Goal: Task Accomplishment & Management: Use online tool/utility

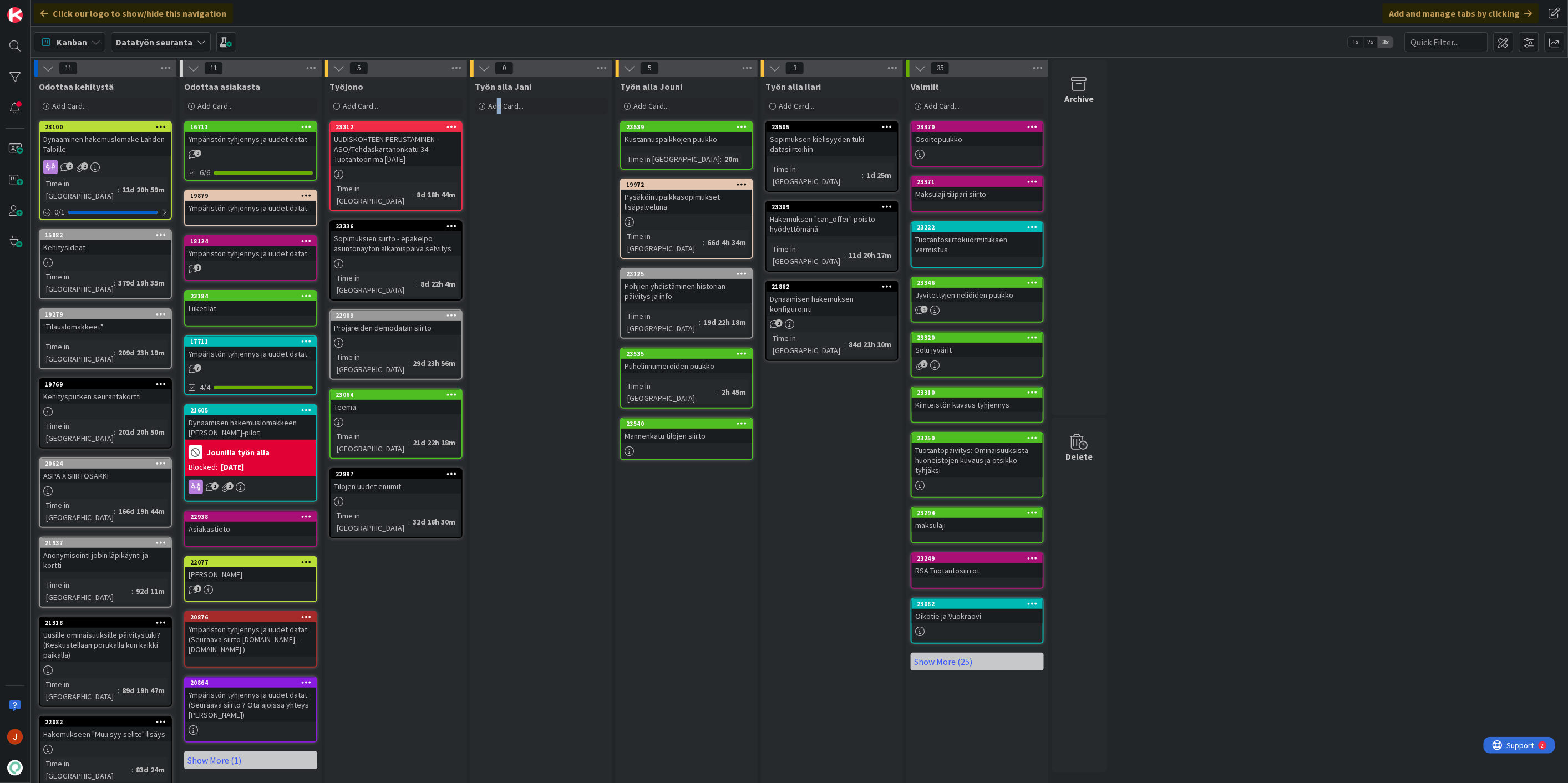
click at [497, 206] on div "Työn [PERSON_NAME] Add Card..." at bounding box center [541, 538] width 142 height 924
click at [172, 42] on b "Datatyön seuranta" at bounding box center [154, 42] width 77 height 11
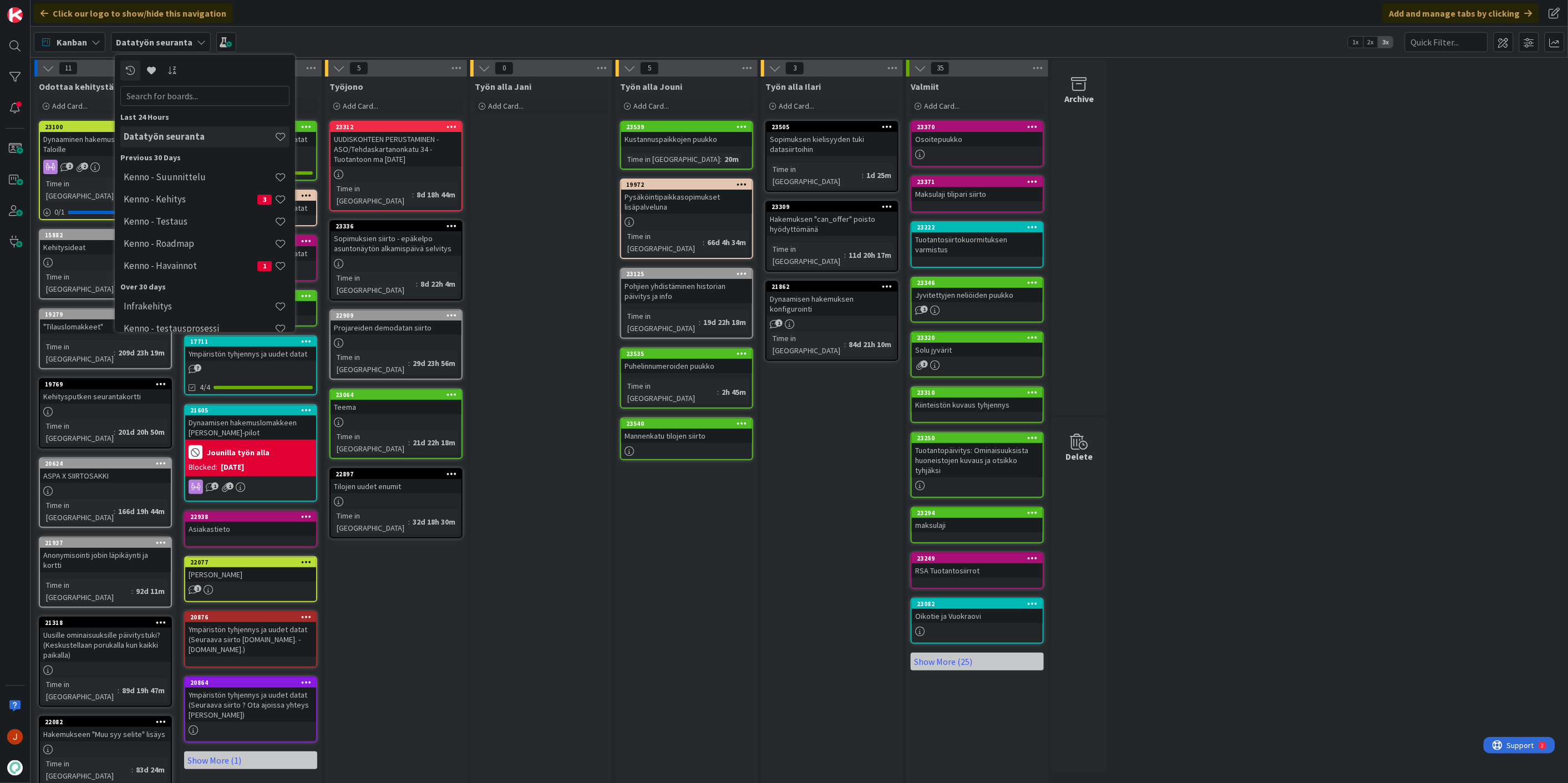
click at [578, 260] on div "Työn [PERSON_NAME] Add Card..." at bounding box center [541, 538] width 142 height 924
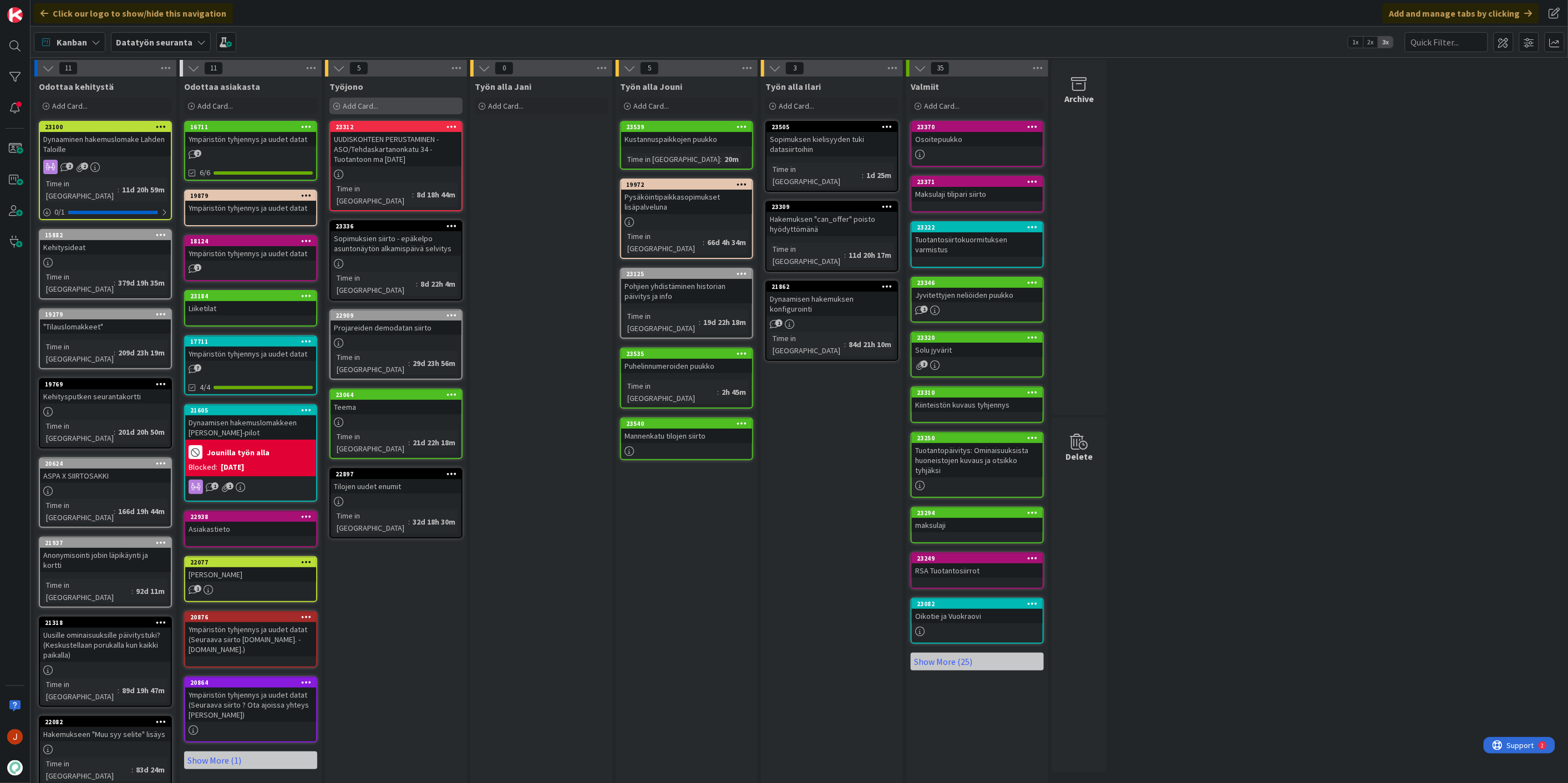
click at [411, 110] on div "Add Card..." at bounding box center [396, 106] width 133 height 17
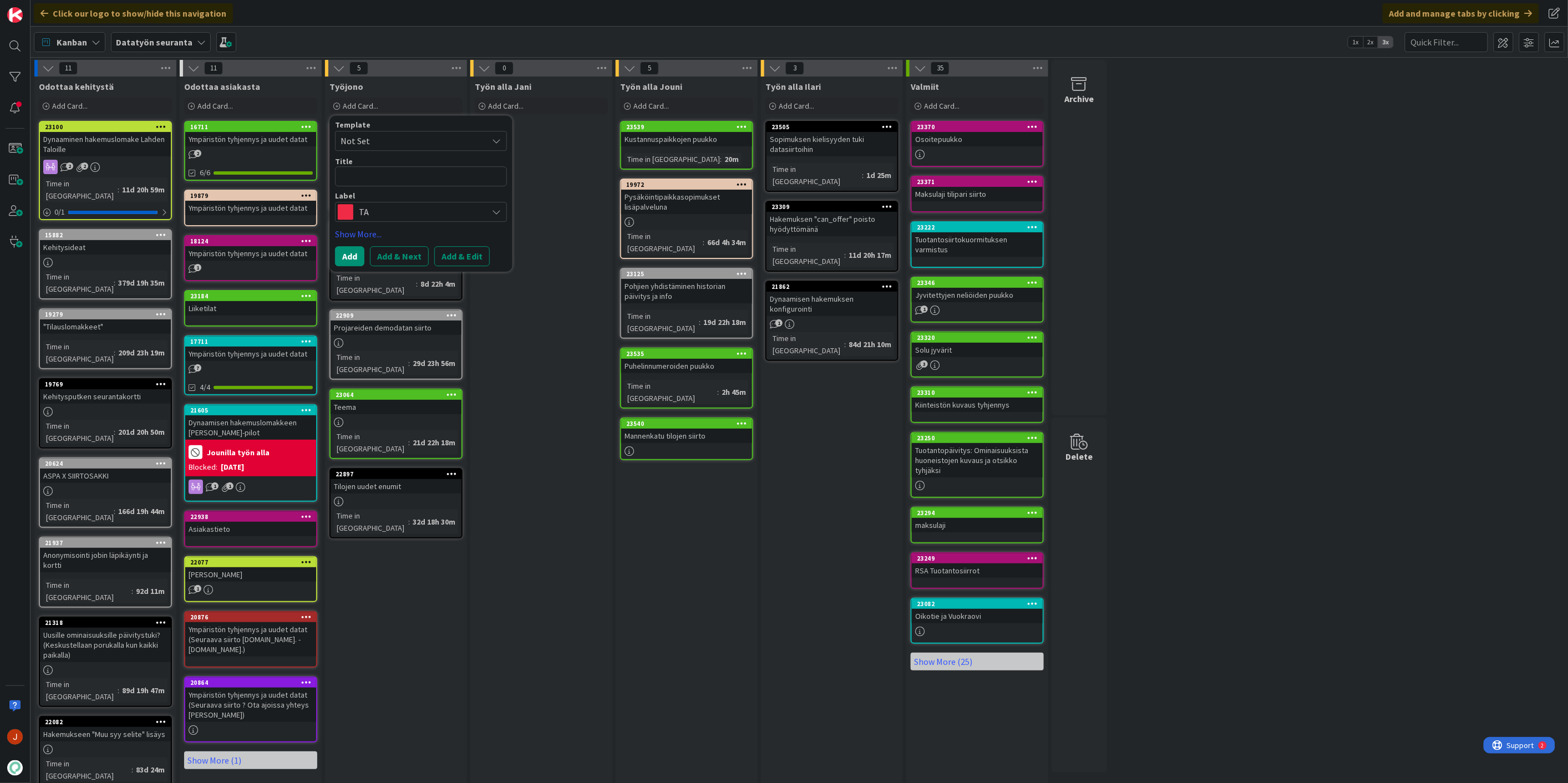
click at [389, 219] on span "TA" at bounding box center [420, 211] width 123 height 15
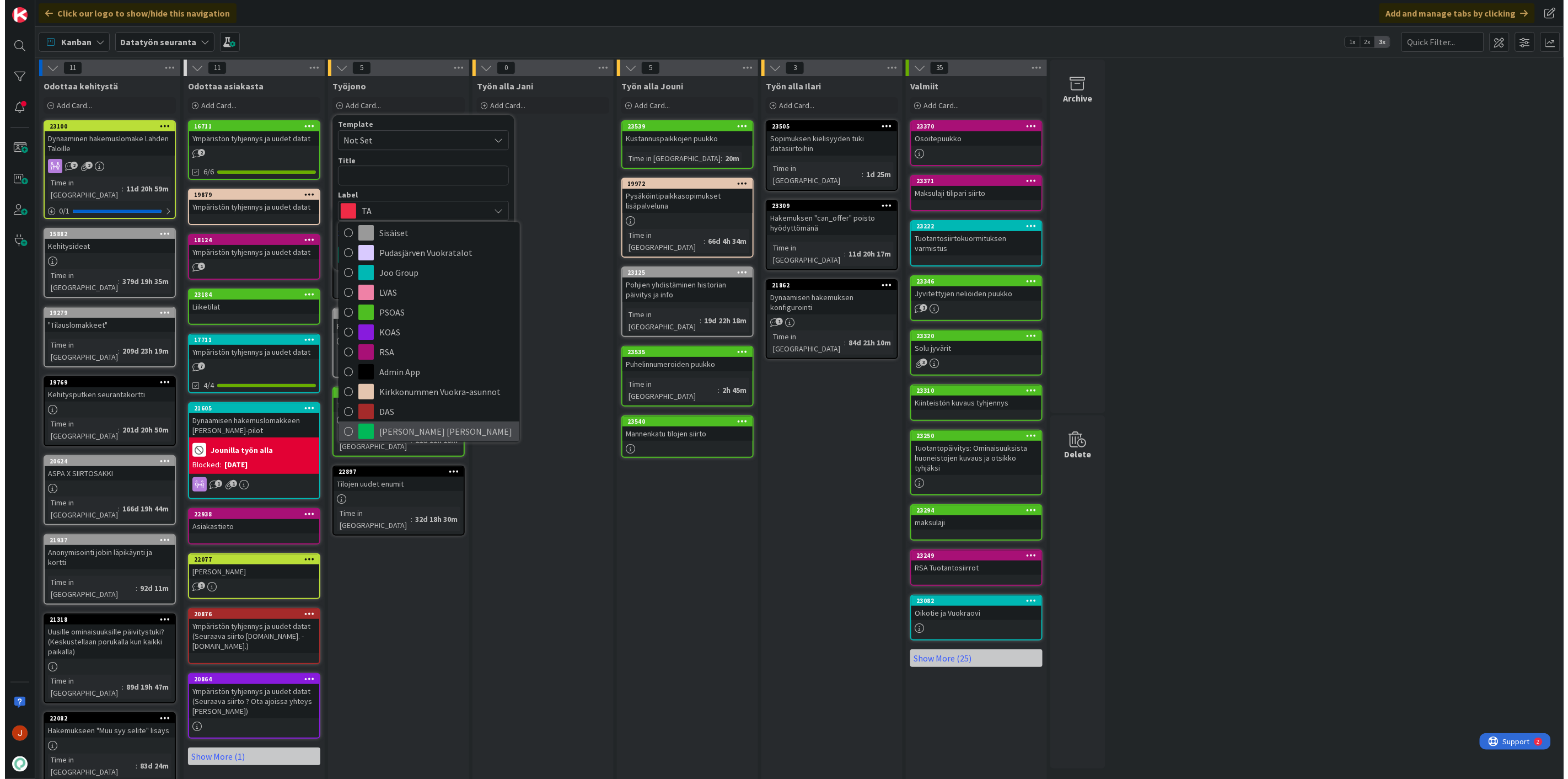
scroll to position [123, 0]
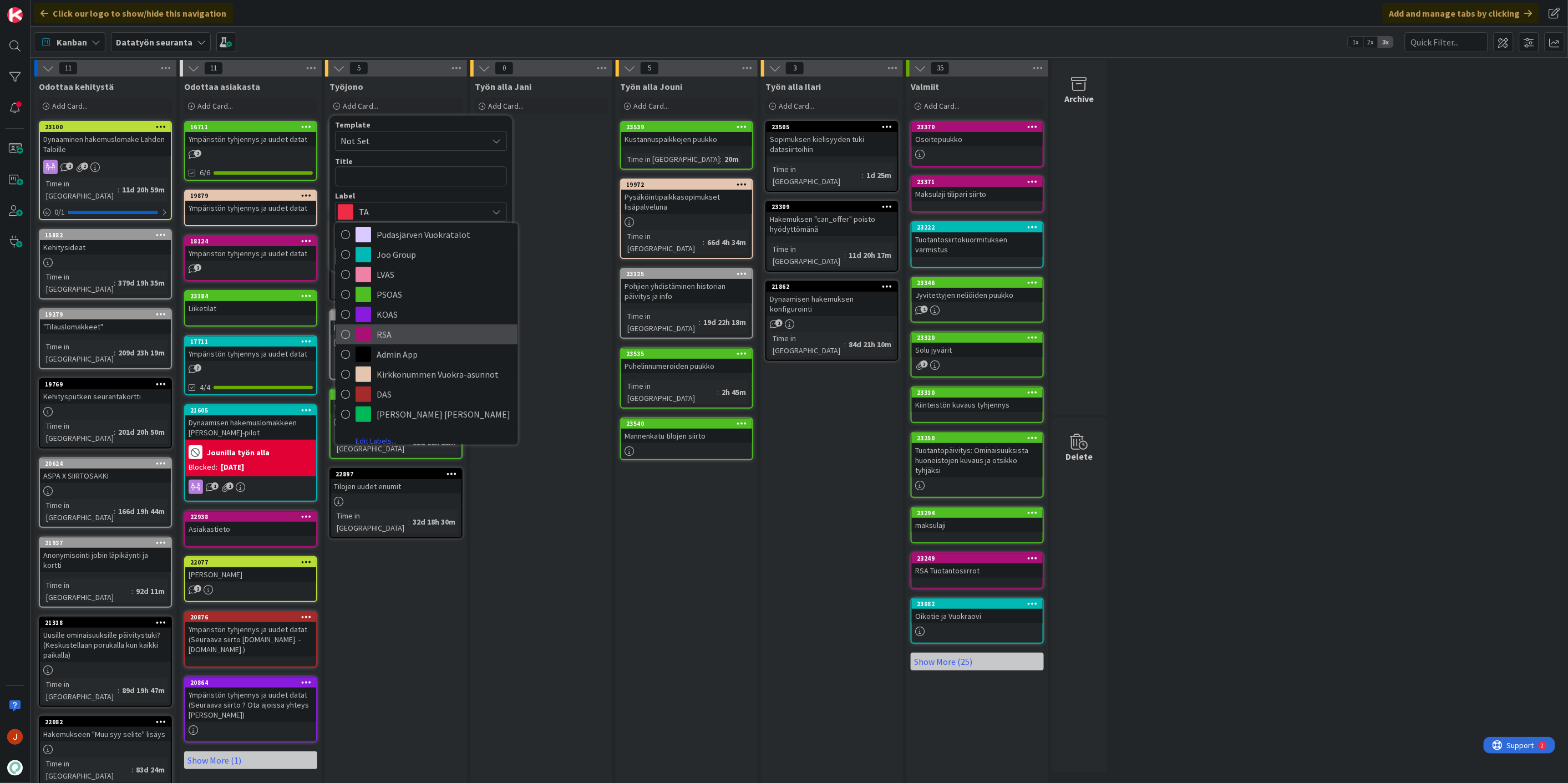
click at [430, 340] on span "RSA" at bounding box center [444, 334] width 136 height 17
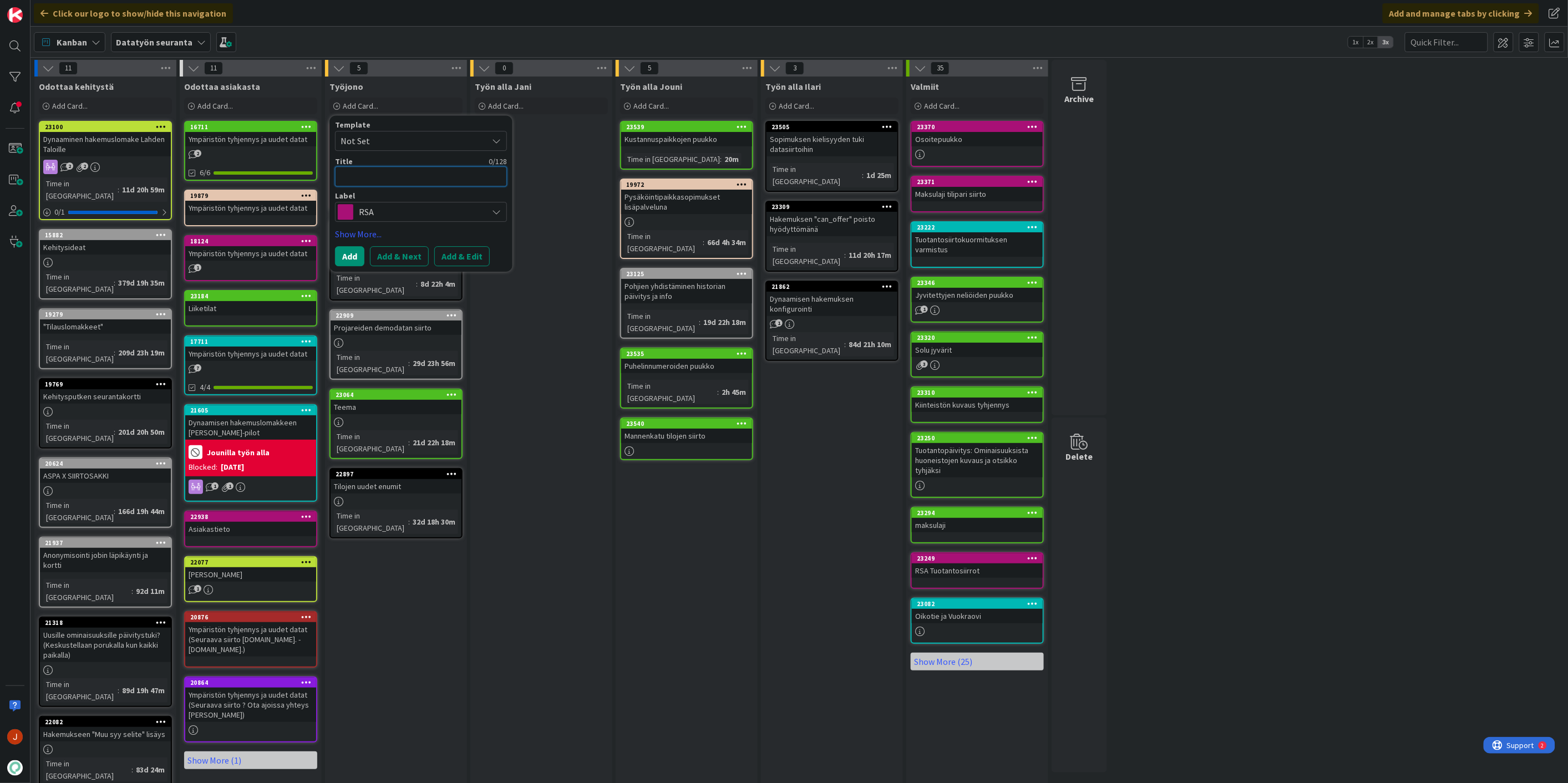
click at [373, 179] on textarea at bounding box center [421, 176] width 172 height 20
type textarea "x"
type textarea "R"
type textarea "x"
type textarea "D"
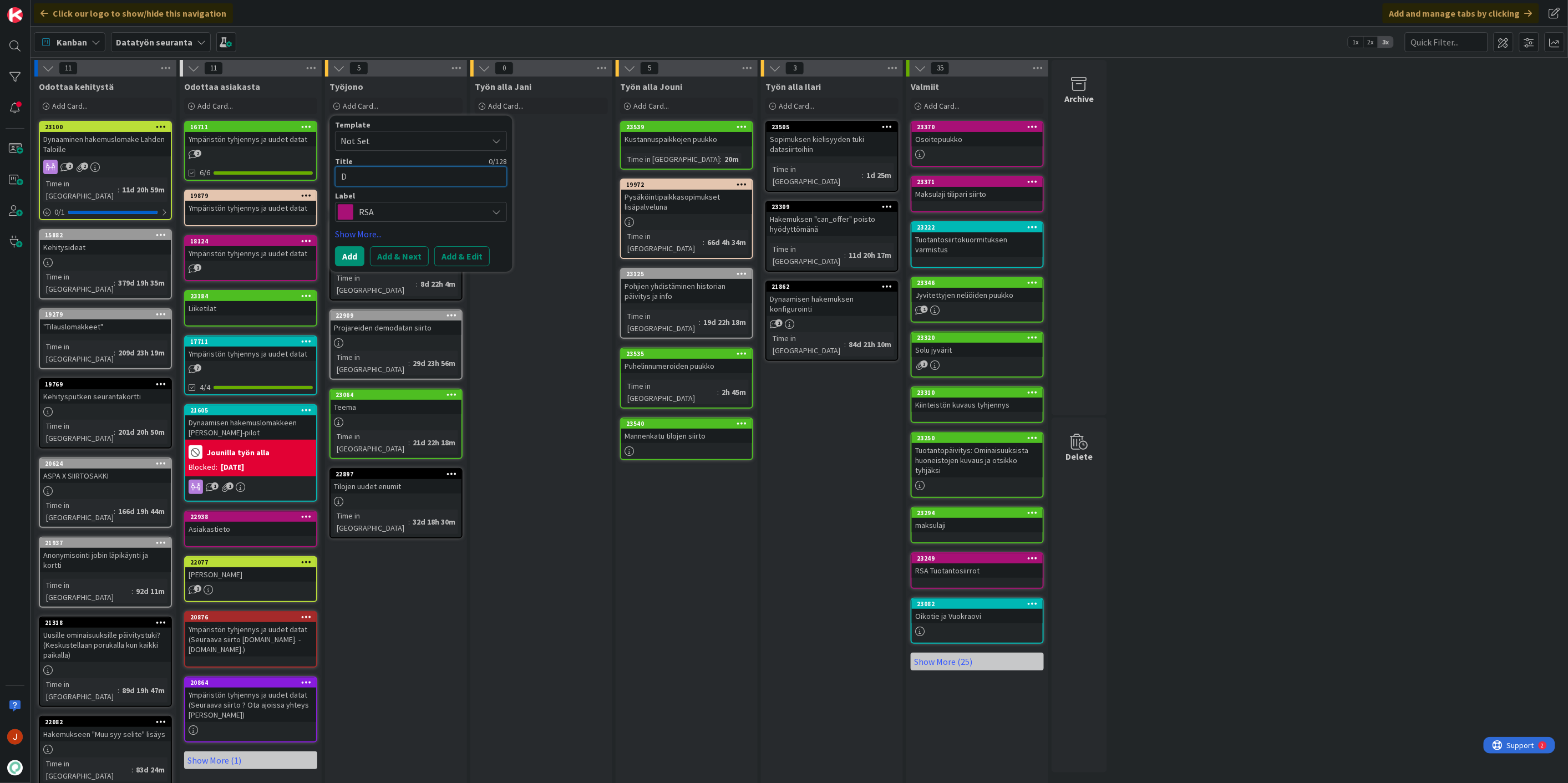
type textarea "x"
type textarea "Dy"
type textarea "x"
type textarea "Dyn"
type textarea "x"
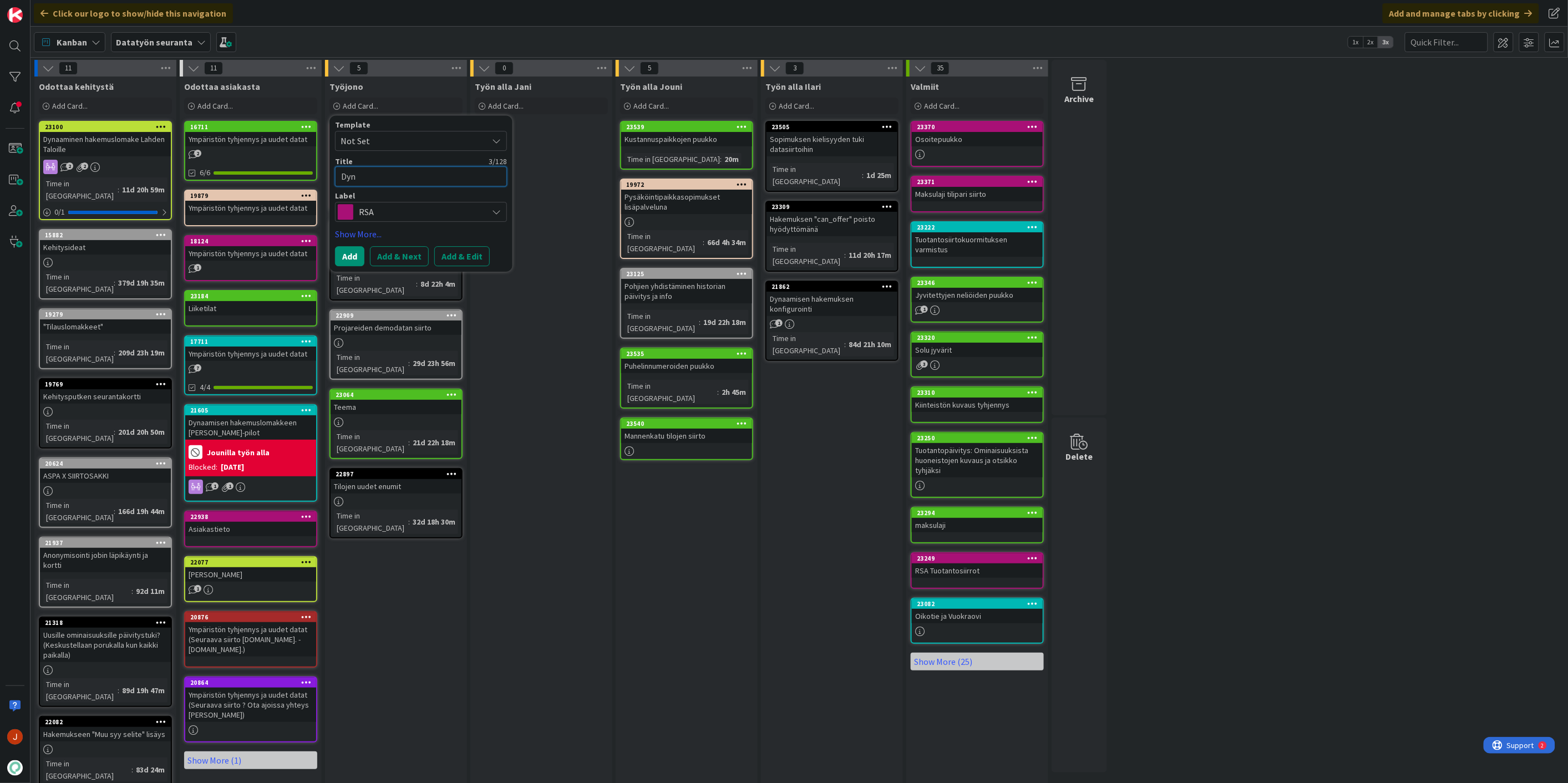
type textarea "Dyna"
type textarea "x"
type textarea "Dynaa"
type textarea "x"
type textarea "Dynaam"
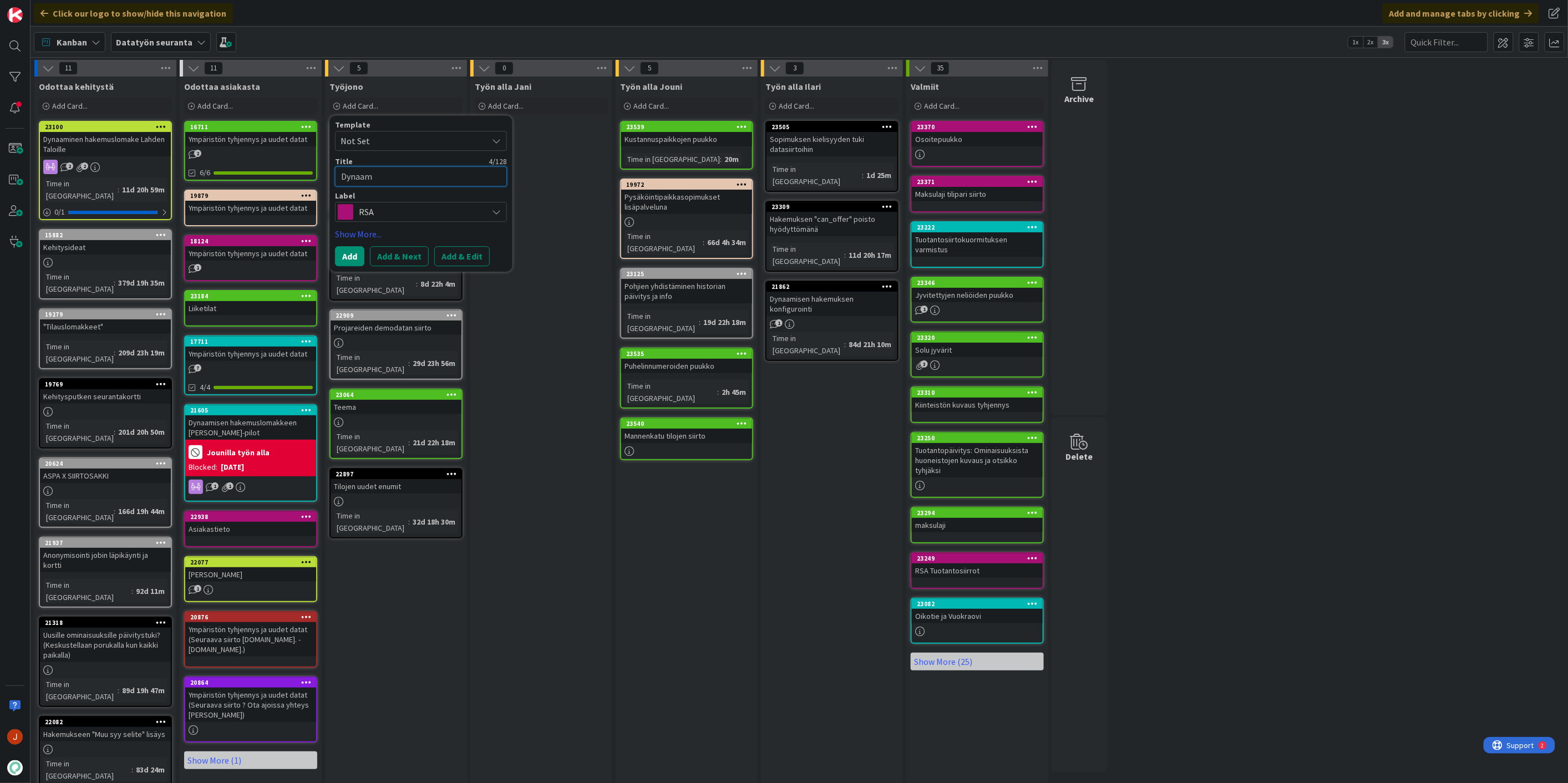
type textarea "x"
type textarea "Dynaami"
type textarea "x"
type textarea "Dynaamine"
type textarea "x"
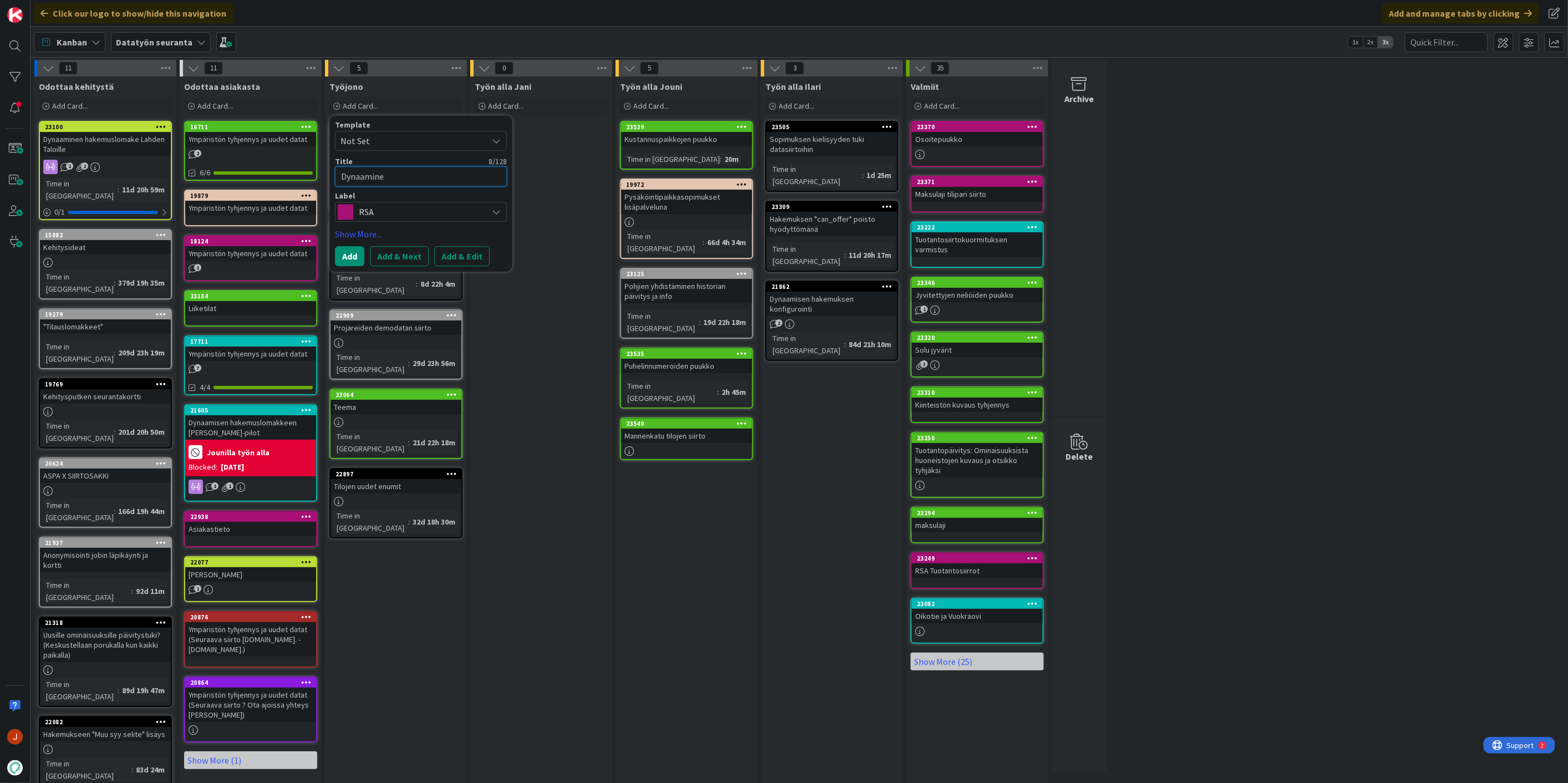
type textarea "Dynaaminen"
type textarea "x"
type textarea "Dynaaminen"
type textarea "x"
type textarea "Dynaaminen h"
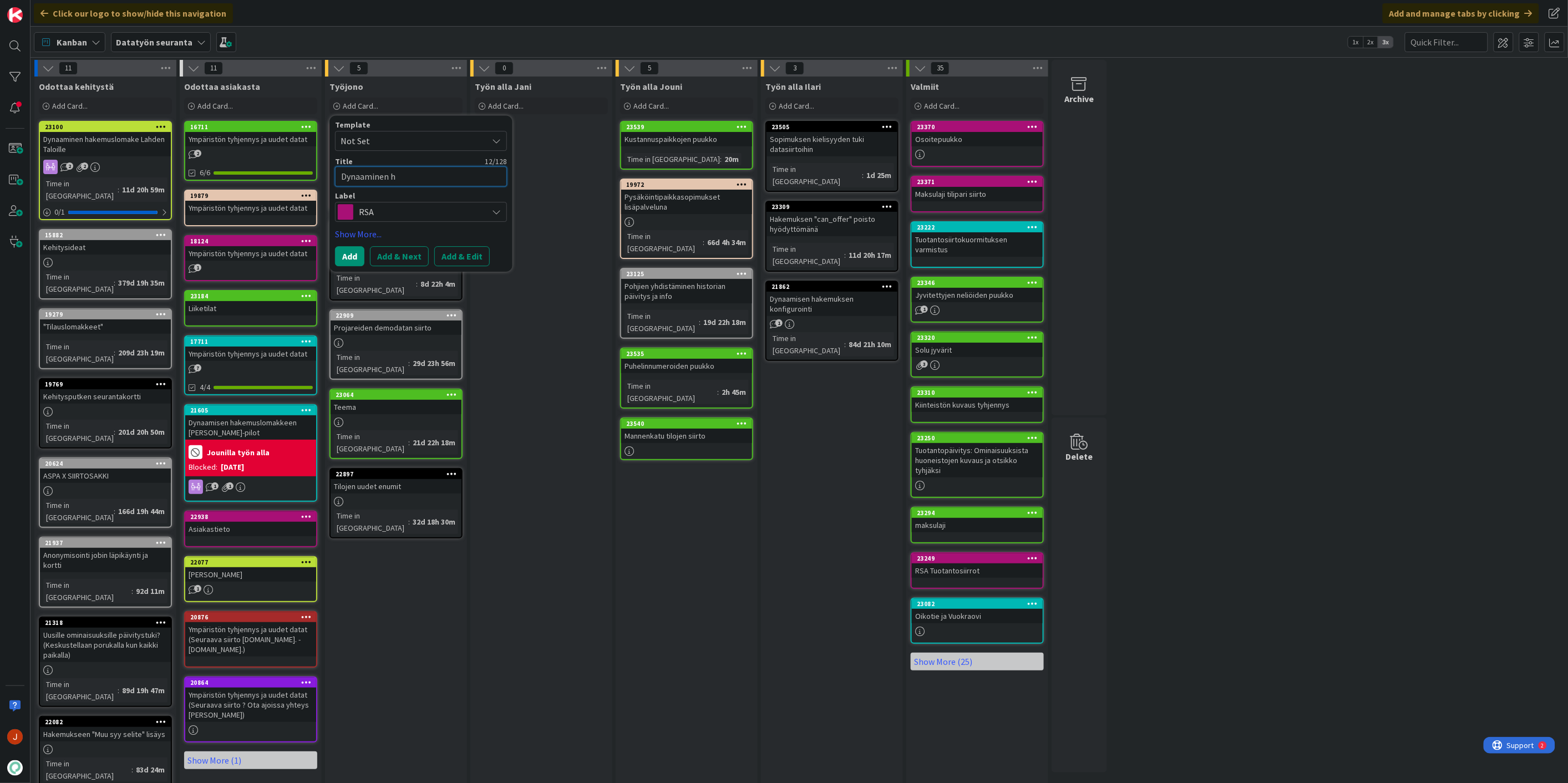
type textarea "x"
type textarea "Dynaaminen ha"
type textarea "x"
type textarea "Dynaaminen hak"
type textarea "x"
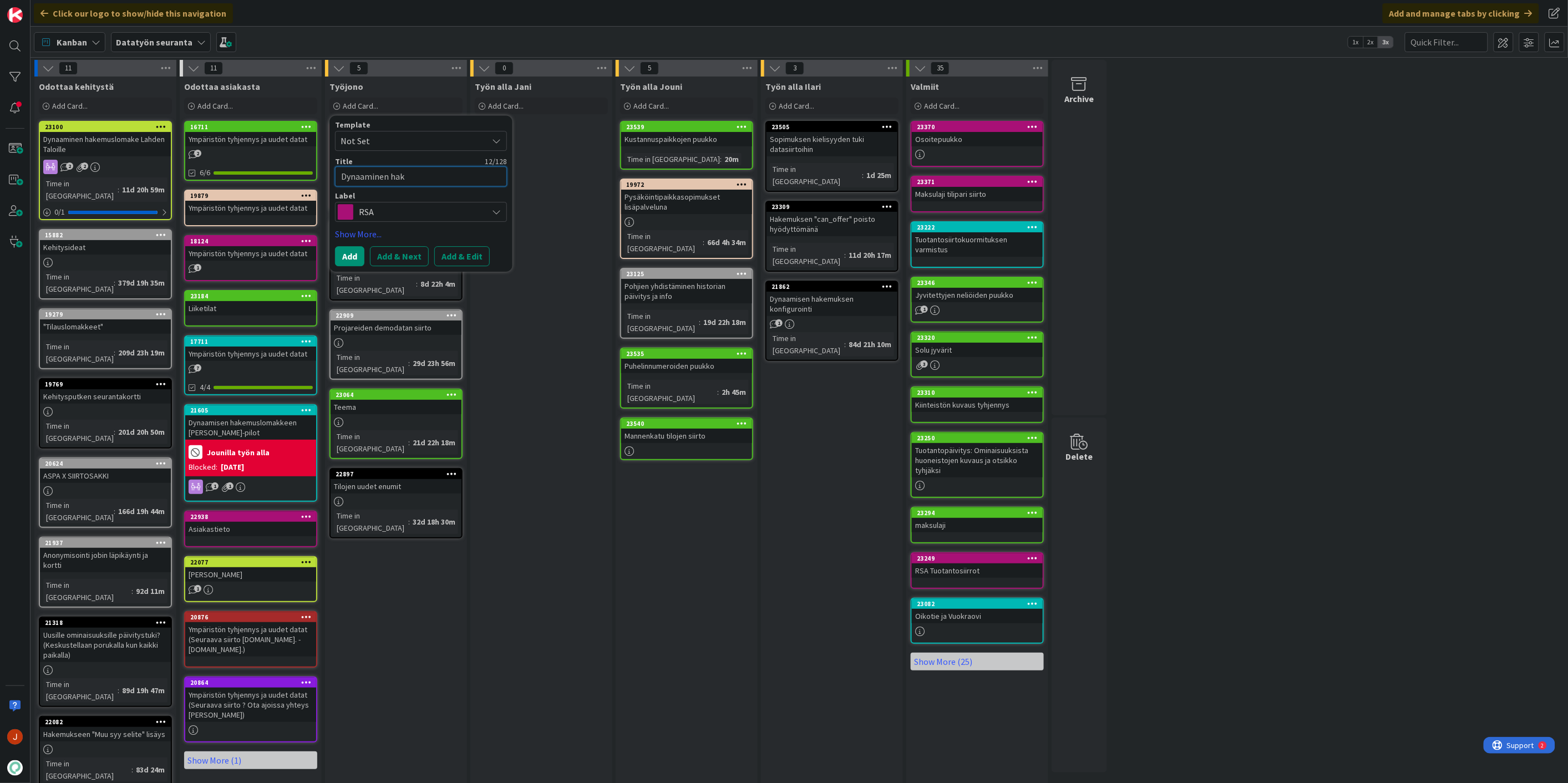
type textarea "Dynaaminen [PERSON_NAME]"
type textarea "x"
type textarea "Dynaaminen hakem"
type textarea "x"
type textarea "Dynaaminen hakemu"
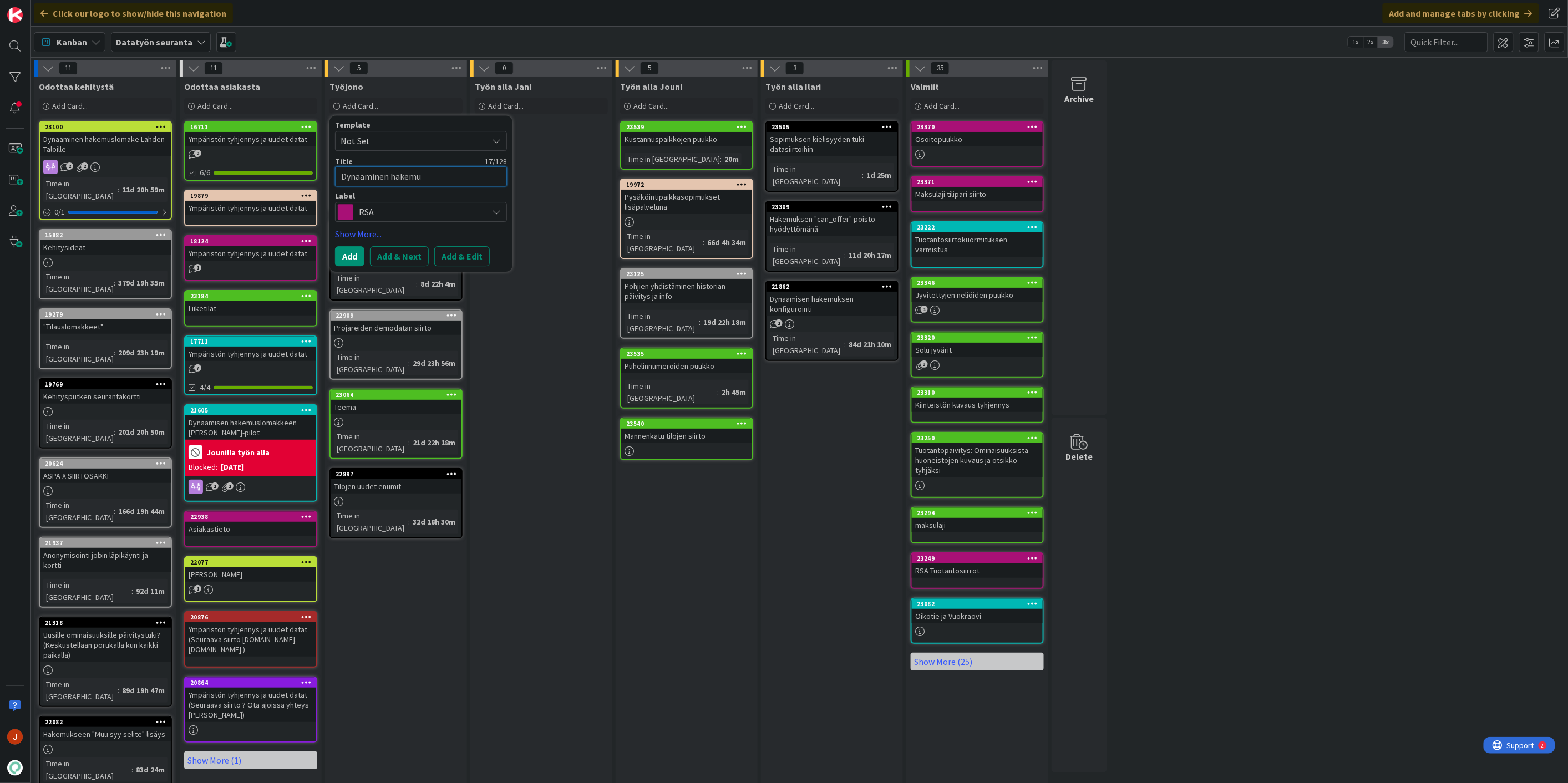
type textarea "x"
type textarea "Dynaaminen hakemus"
type textarea "x"
type textarea "Dynaaminen hakemus"
type textarea "x"
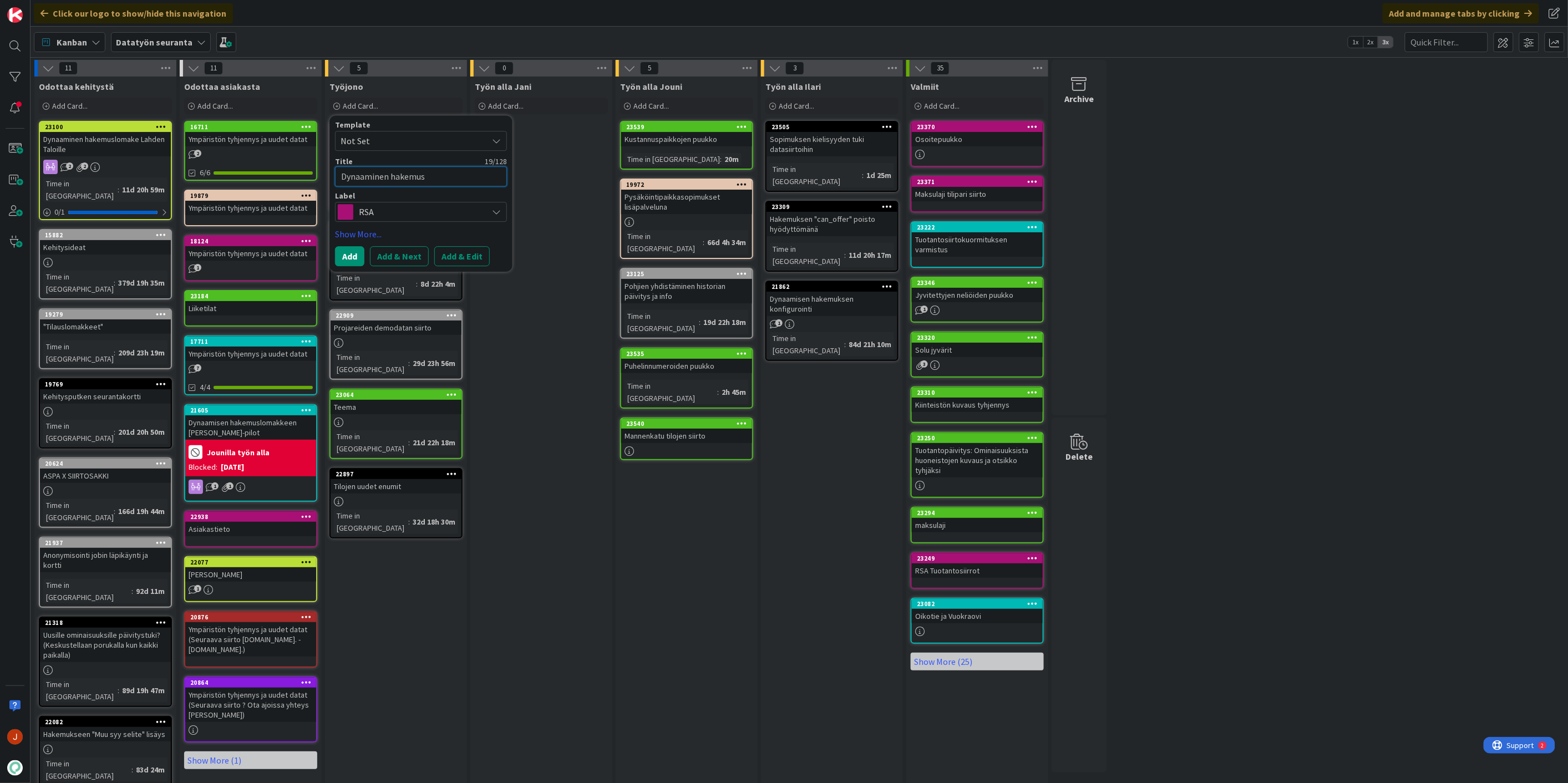
type textarea "Dynaaminen hakemus k"
type textarea "x"
type textarea "Dynaaminen hakemus ko"
type textarea "x"
type textarea "Dynaaminen hakemus kon"
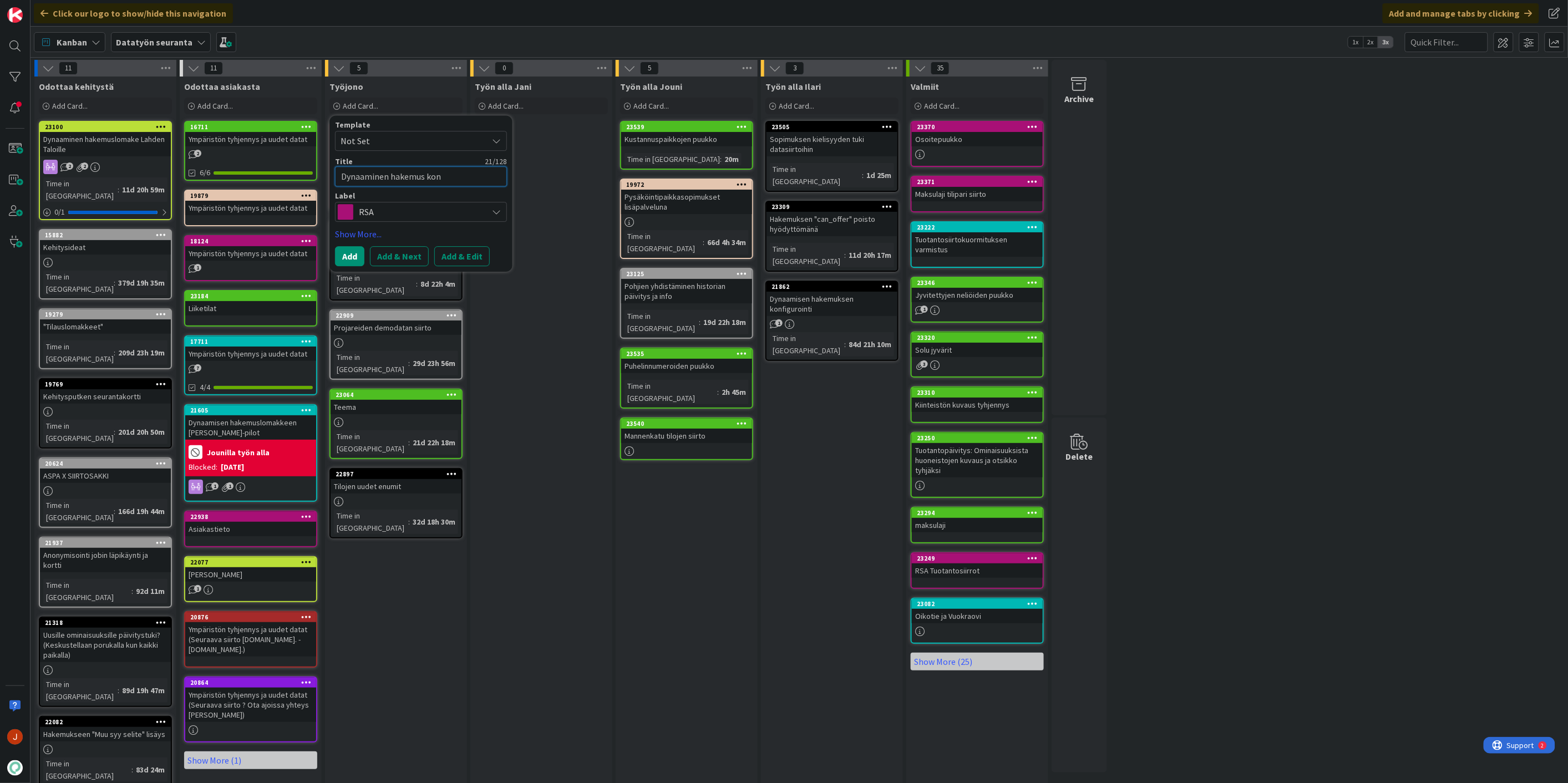
type textarea "x"
type textarea "Dynaaminen hakemus konf"
type textarea "x"
type textarea "Dynaaminen [PERSON_NAME] konff"
type textarea "x"
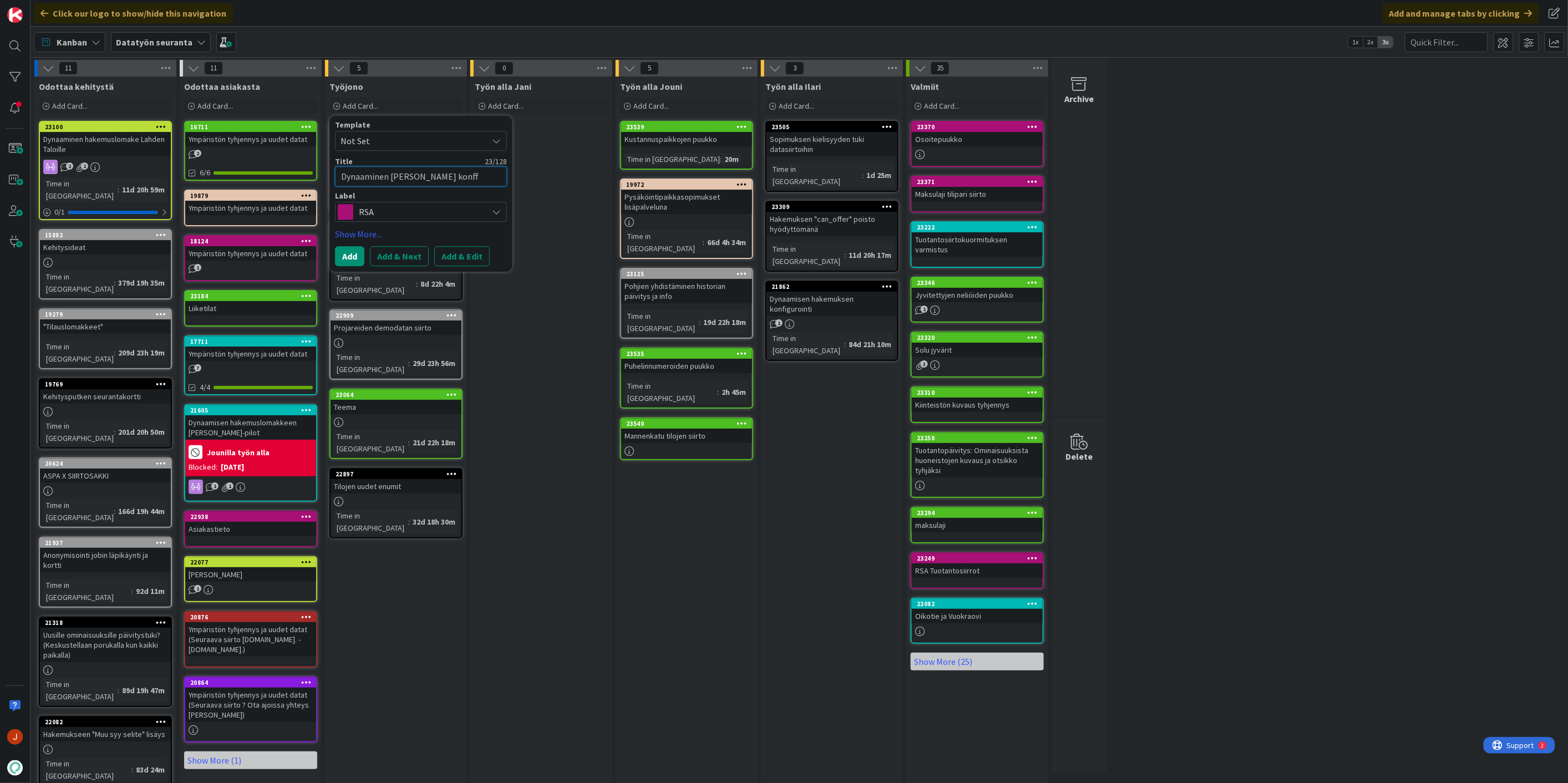
type textarea "Dynaaminen hakemus konffa"
type textarea "x"
type textarea "Dynaaminen hakemus konffau"
type textarea "x"
type textarea "Dynaaminen hakemus konffaus"
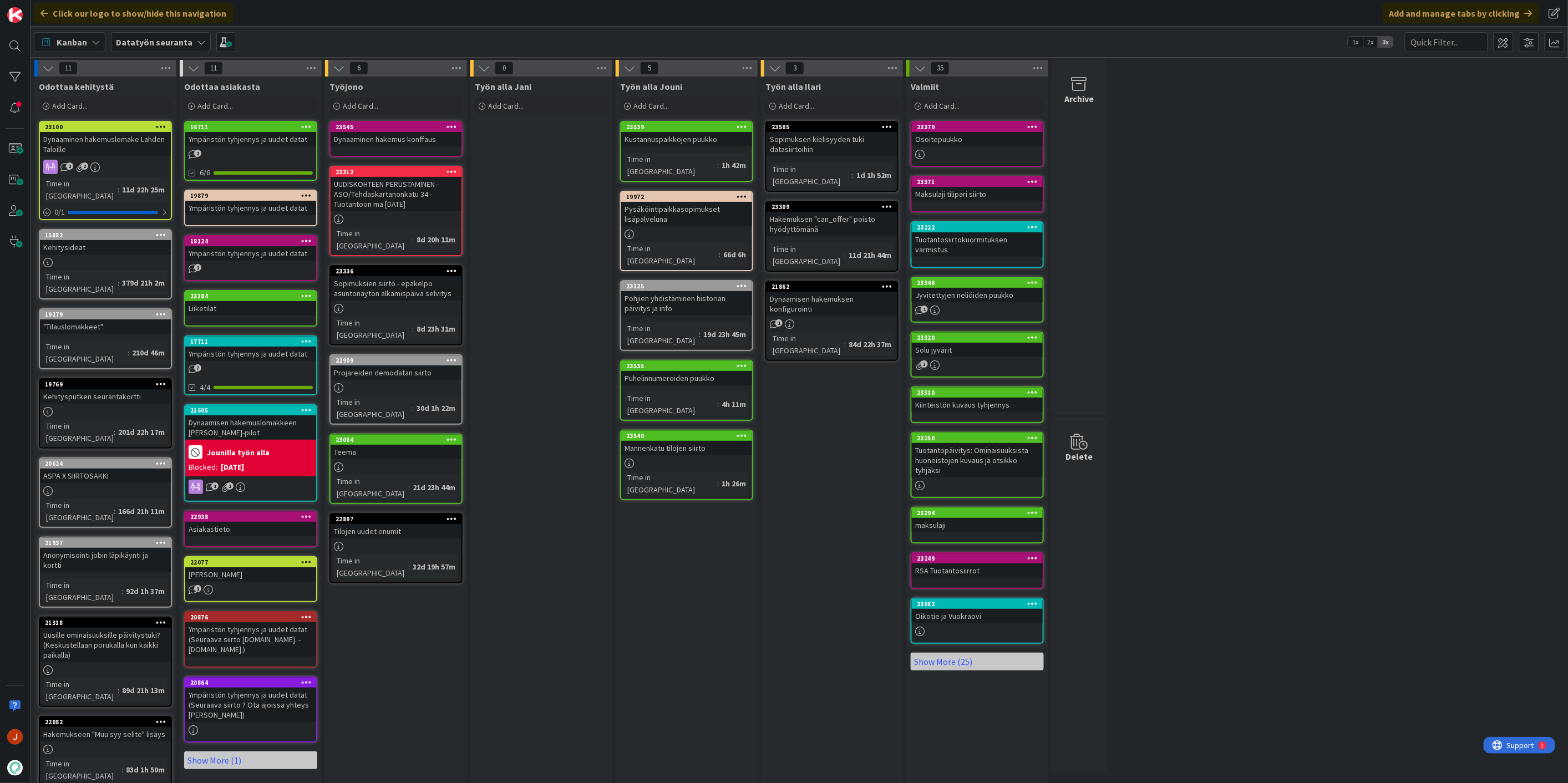
click at [402, 139] on div "Dynaaminen hakemus konffaus" at bounding box center [395, 139] width 131 height 15
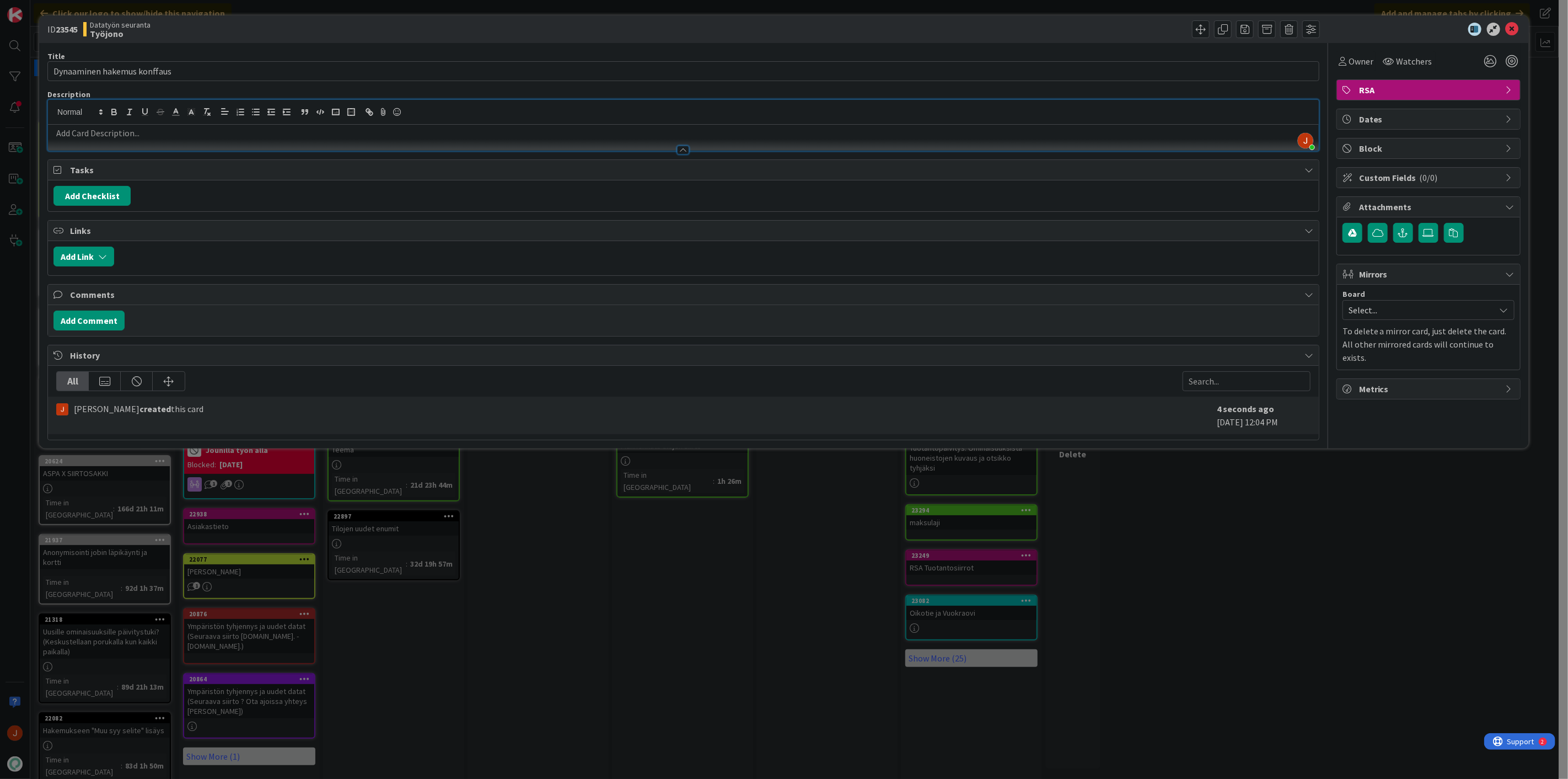
click at [560, 107] on div "[PERSON_NAME] just joined" at bounding box center [683, 125] width 1271 height 51
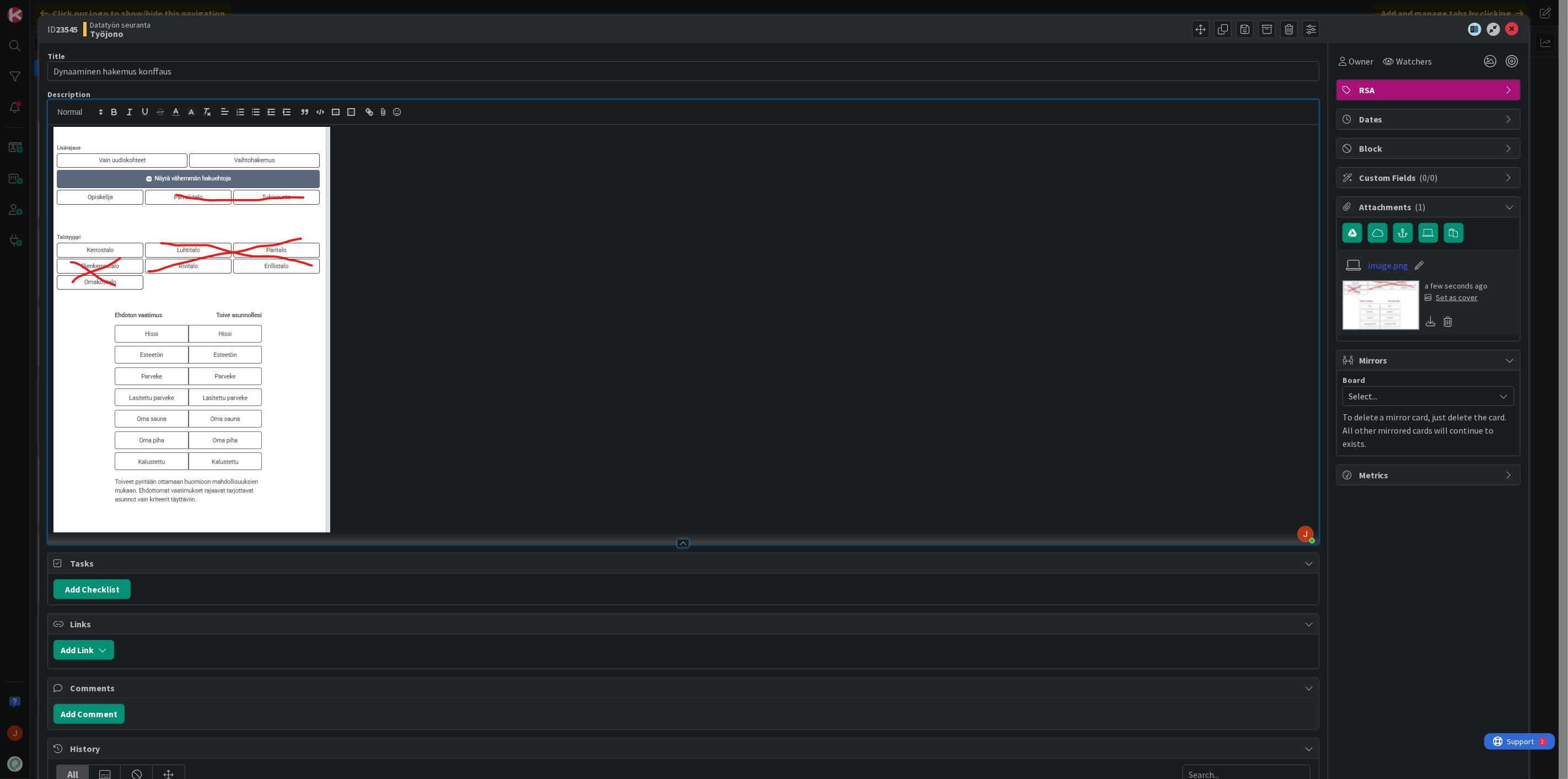
click at [443, 448] on p at bounding box center [684, 330] width 1260 height 406
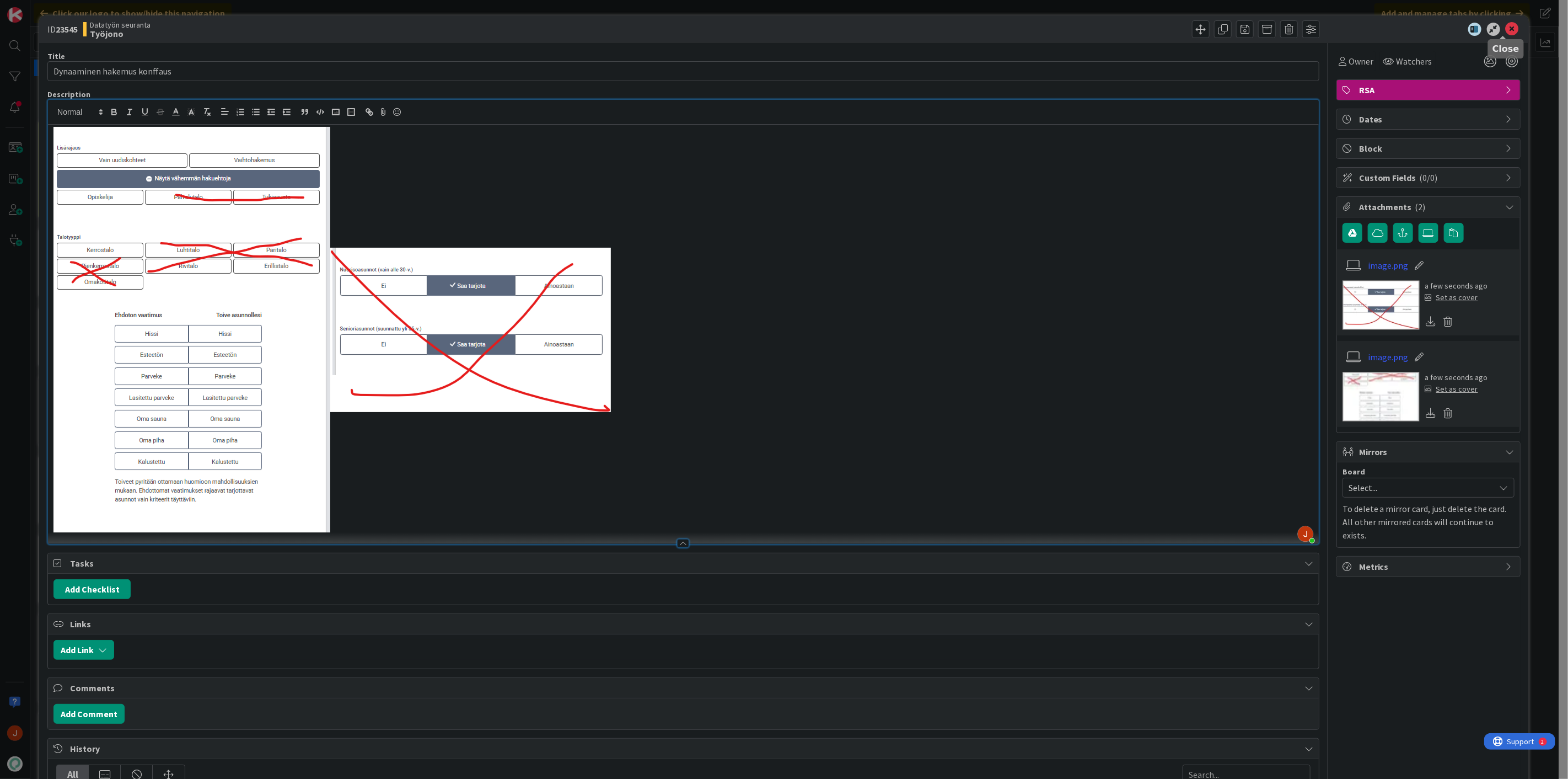
click at [1506, 28] on icon at bounding box center [1512, 29] width 13 height 13
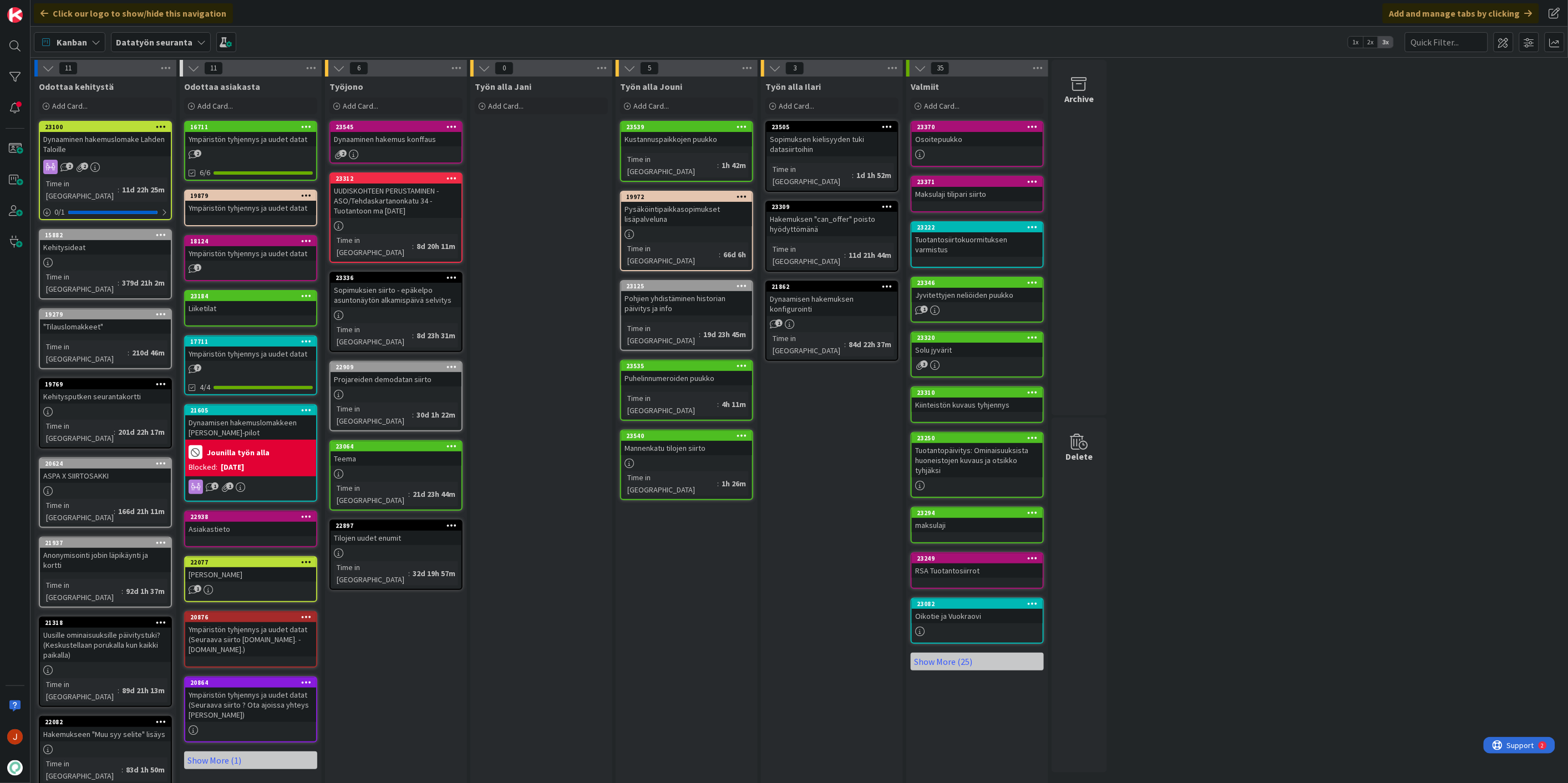
click at [605, 492] on div "Työn [PERSON_NAME] Add Card..." at bounding box center [541, 538] width 142 height 924
click at [411, 140] on div "Dynaaminen hakemus konffaus" at bounding box center [395, 139] width 131 height 15
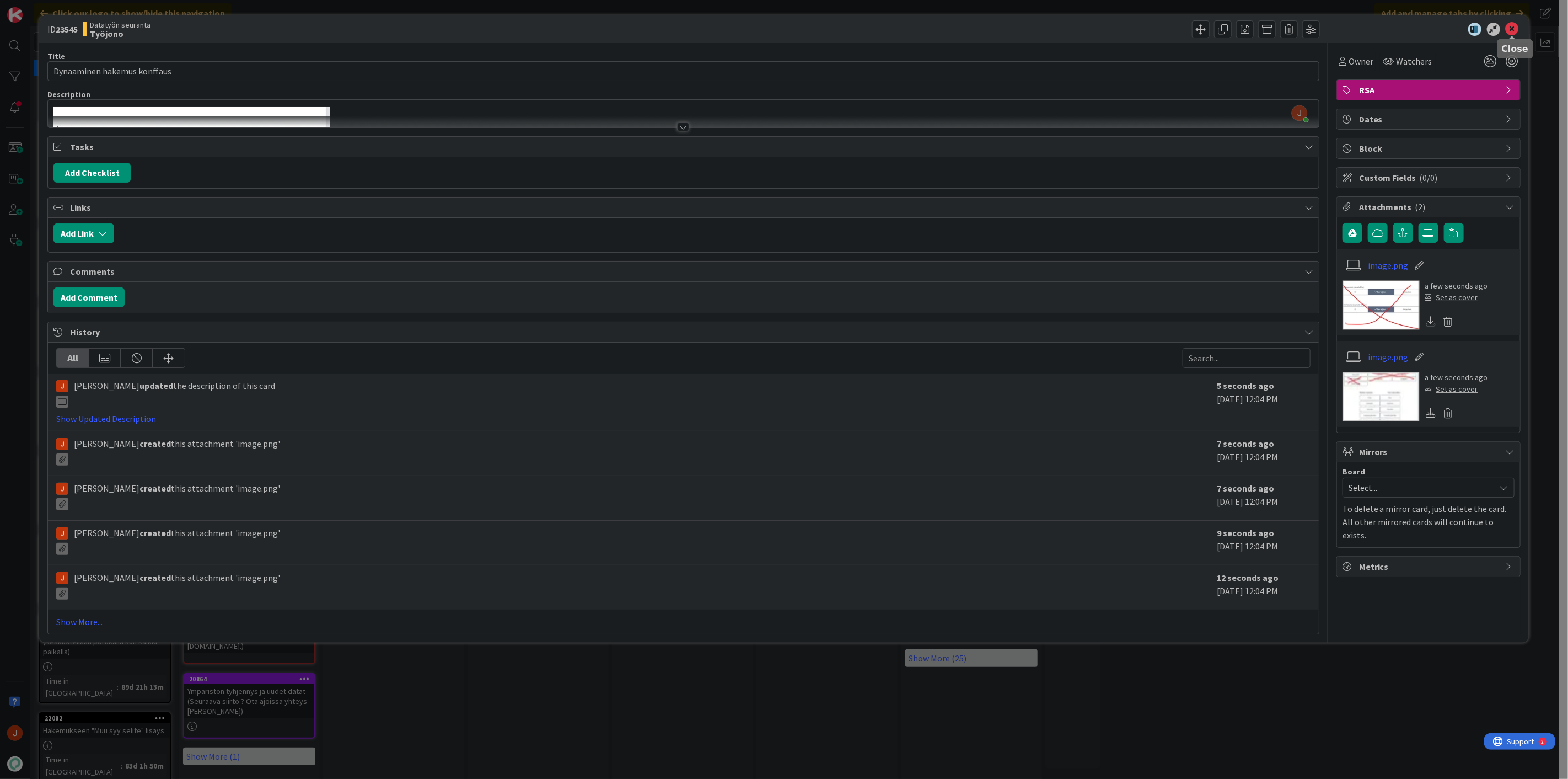
click at [1513, 30] on icon at bounding box center [1512, 29] width 13 height 13
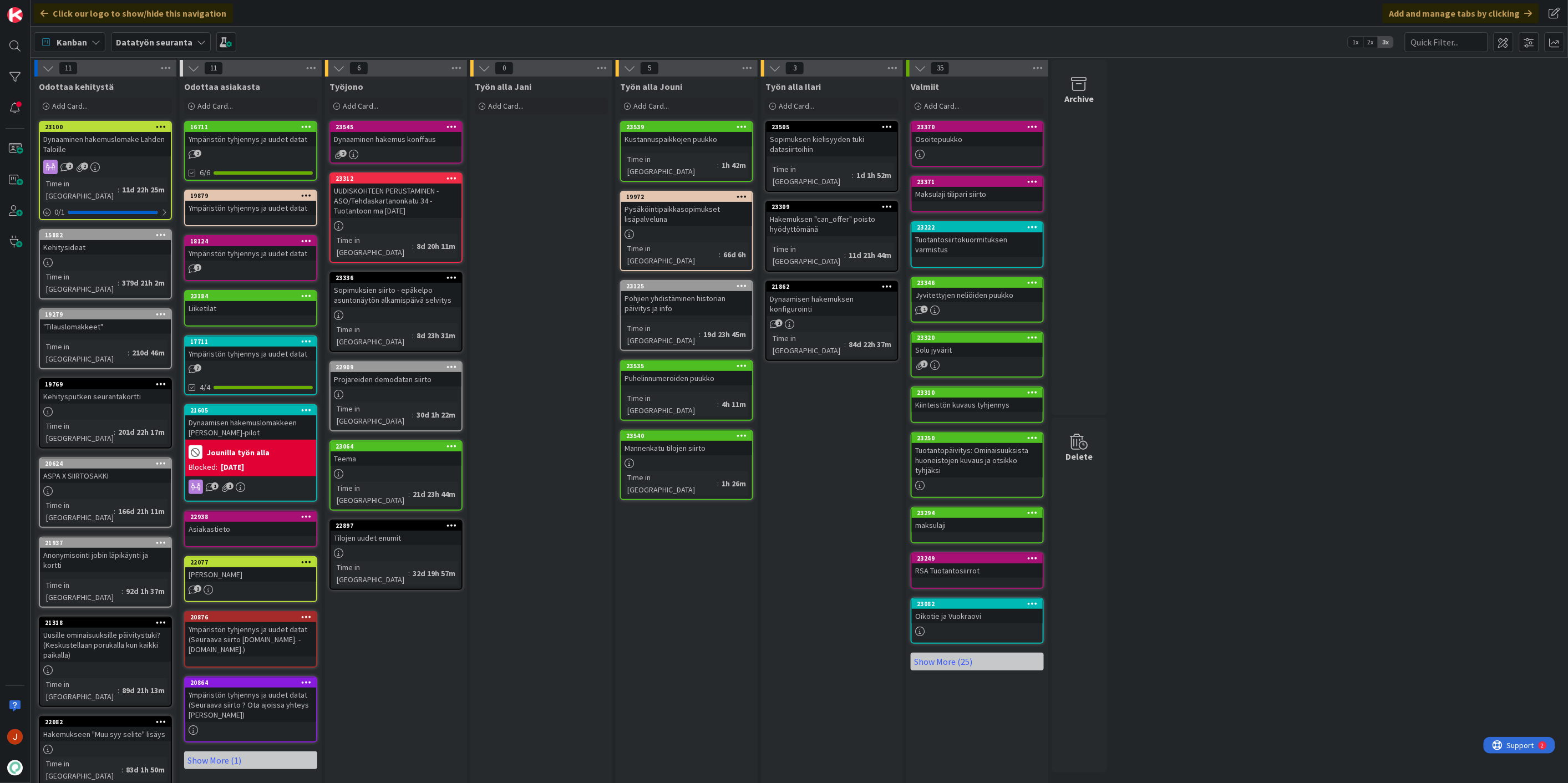
click at [672, 538] on div "[PERSON_NAME] Jouni Add Card... Template Not Set Title 0 / 128 Label TA TA Lahd…" at bounding box center [686, 538] width 142 height 924
